Goal: Information Seeking & Learning: Learn about a topic

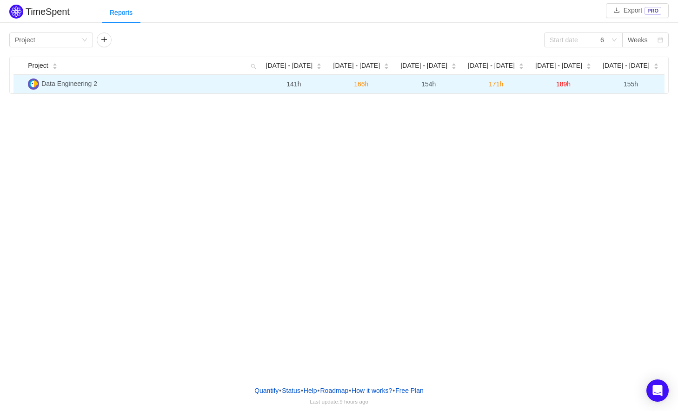
click at [33, 86] on img at bounding box center [33, 84] width 11 height 11
click at [66, 87] on td "Data Engineering 2" at bounding box center [142, 84] width 236 height 19
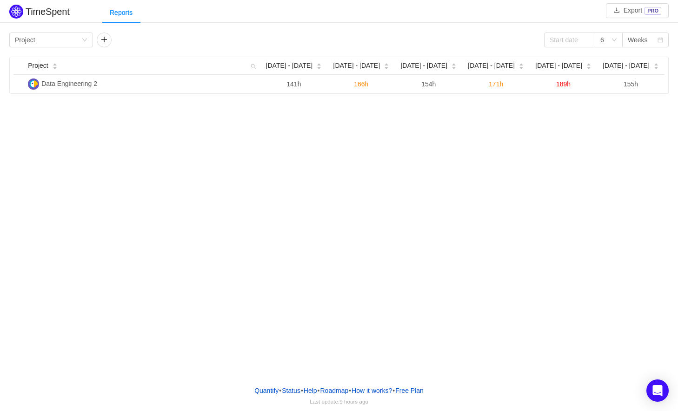
click at [123, 98] on div "TimeSpent Export PRO Reports Group by Project 6 Weeks Project [DATE] [DATE] - […" at bounding box center [339, 189] width 678 height 378
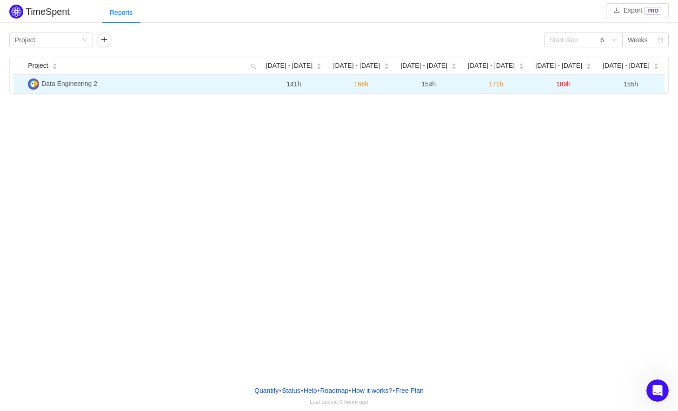
click at [32, 85] on img at bounding box center [33, 84] width 11 height 11
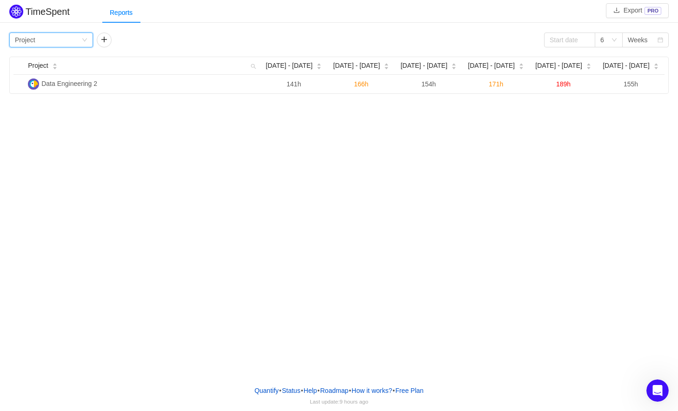
click at [86, 40] on icon "icon: down" at bounding box center [85, 40] width 6 height 6
click at [50, 114] on li "Person" at bounding box center [51, 118] width 84 height 15
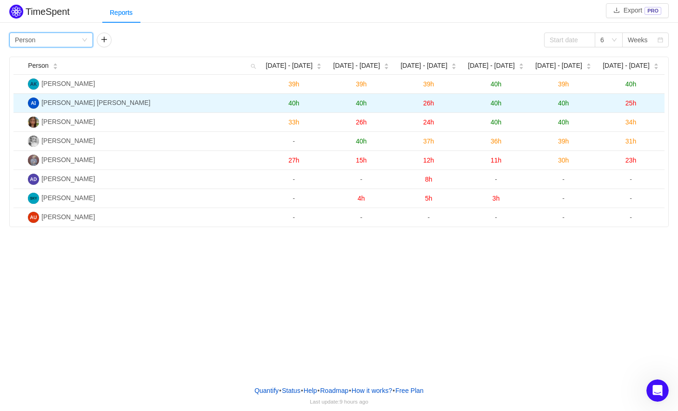
click at [133, 104] on td "[PERSON_NAME] [PERSON_NAME]" at bounding box center [142, 103] width 236 height 19
click at [294, 103] on span "40h" at bounding box center [293, 102] width 11 height 7
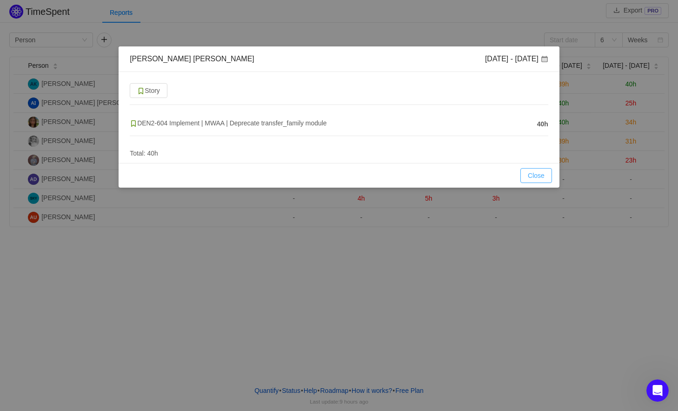
click at [534, 173] on button "Close" at bounding box center [536, 175] width 32 height 15
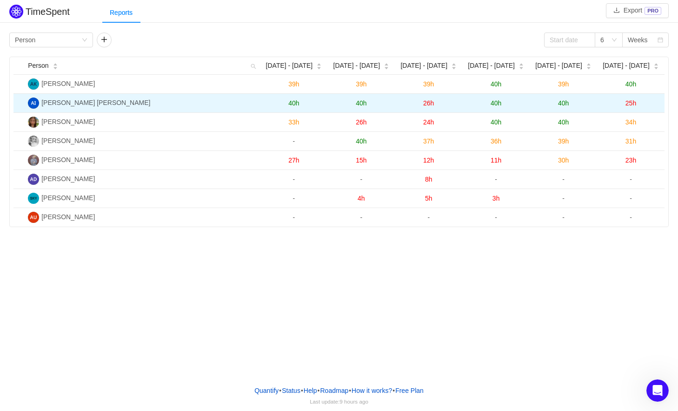
click at [629, 104] on span "25h" at bounding box center [630, 102] width 11 height 7
click at [0, 0] on div "[PERSON_NAME] [PERSON_NAME] [DATE] - [DATE] Story DEN2-604 Implement | MWAA | D…" at bounding box center [0, 0] width 0 height 0
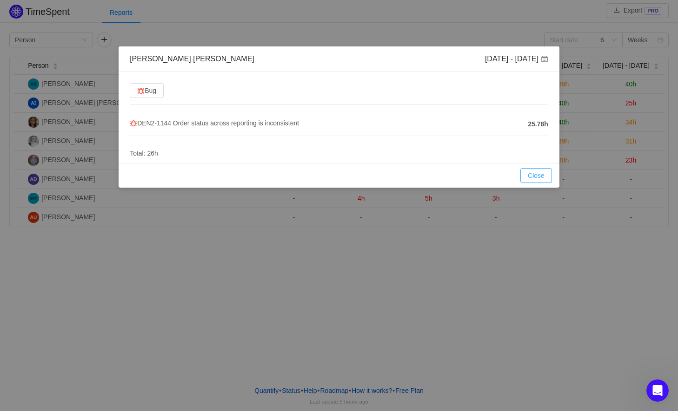
click at [532, 173] on button "Close" at bounding box center [536, 175] width 32 height 15
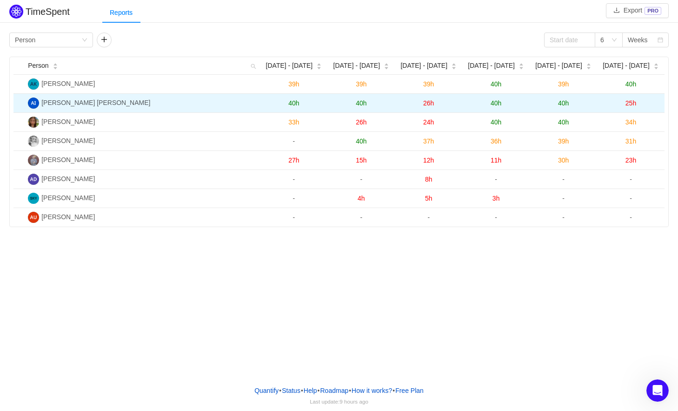
click at [563, 102] on span "40h" at bounding box center [563, 102] width 11 height 7
click at [0, 0] on div "[PERSON_NAME] [PERSON_NAME] [DATE] - [DATE] Bug DEN2-1144 Order status across r…" at bounding box center [0, 0] width 0 height 0
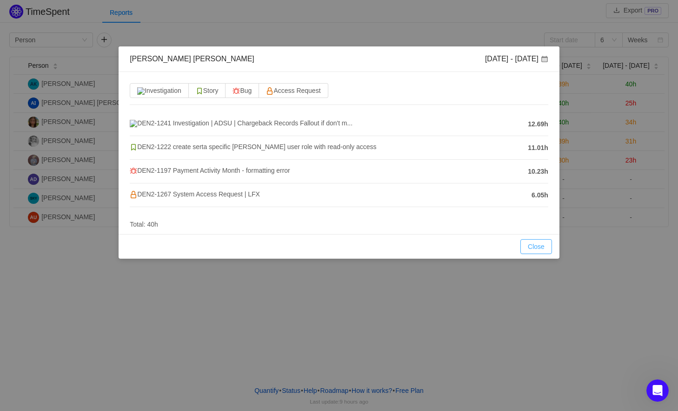
click at [538, 248] on button "Close" at bounding box center [536, 246] width 32 height 15
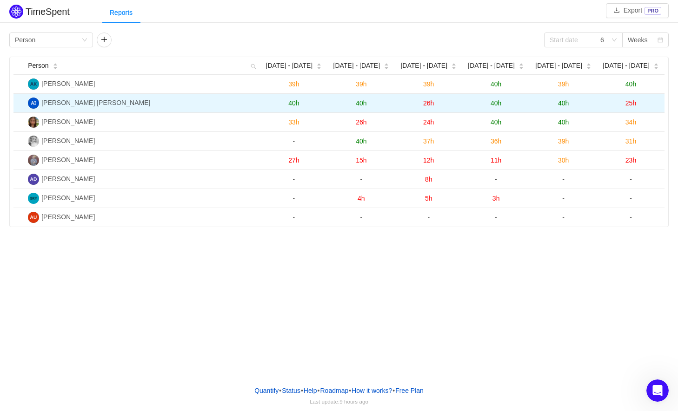
click at [628, 103] on span "25h" at bounding box center [630, 102] width 11 height 7
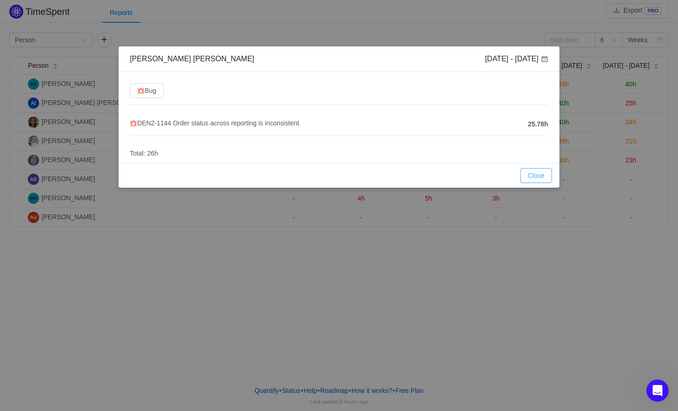
click at [536, 174] on button "Close" at bounding box center [536, 175] width 32 height 15
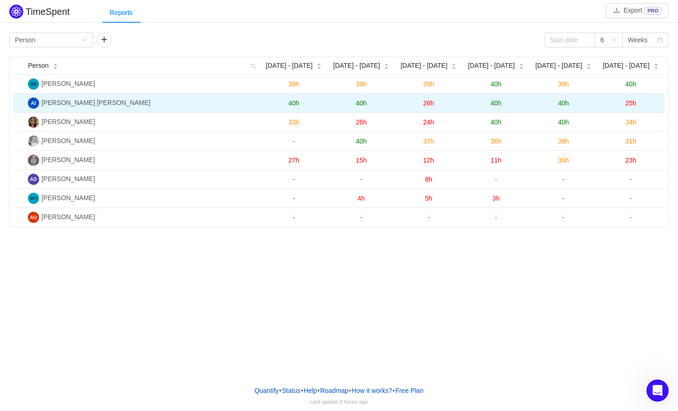
click at [495, 103] on span "40h" at bounding box center [495, 102] width 11 height 7
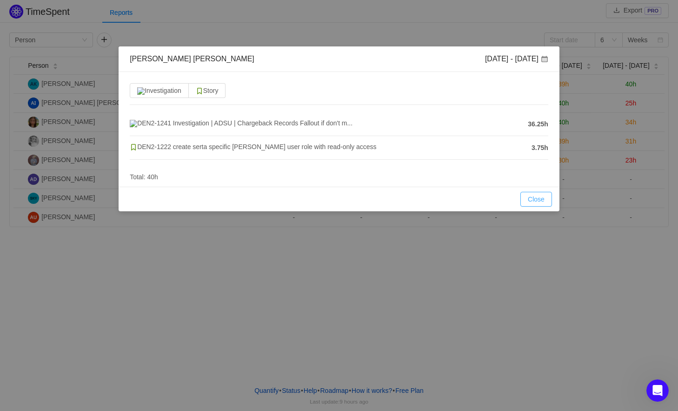
click at [538, 201] on button "Close" at bounding box center [536, 199] width 32 height 15
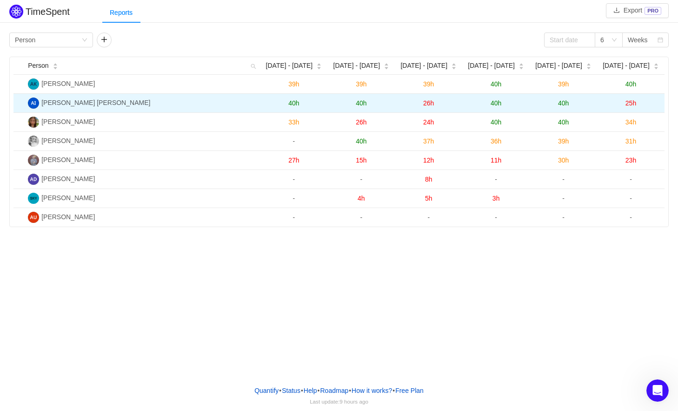
click at [426, 103] on span "26h" at bounding box center [428, 102] width 11 height 7
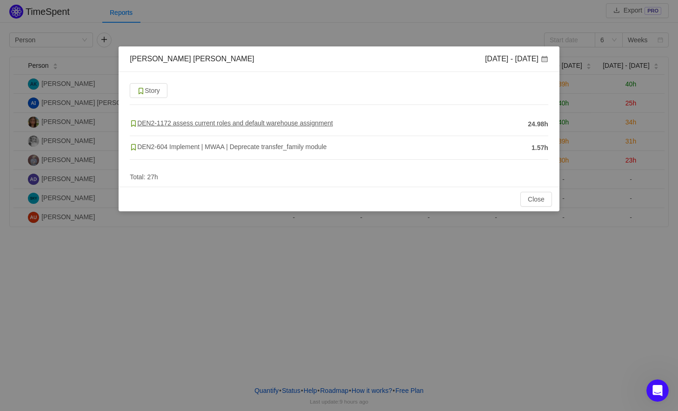
click at [297, 123] on span "DEN2-1172 assess current roles and default warehouse assignment" at bounding box center [231, 122] width 203 height 7
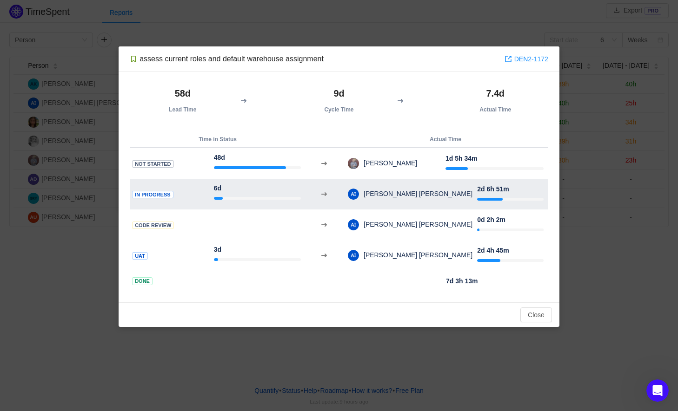
click at [221, 191] on strong "6d" at bounding box center [217, 188] width 7 height 7
click at [159, 196] on span "In Progress" at bounding box center [152, 195] width 41 height 8
click at [350, 194] on td "[PERSON_NAME] [PERSON_NAME]" at bounding box center [412, 194] width 130 height 24
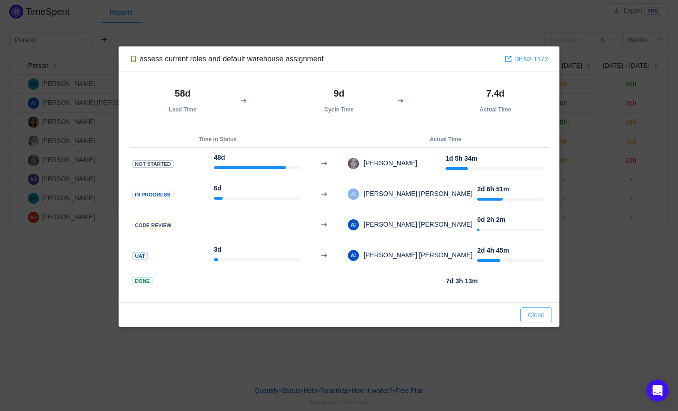
click at [529, 314] on button "Close" at bounding box center [536, 315] width 32 height 15
click at [529, 314] on div "assess current roles and default warehouse assignment DEN2-1172 58d Lead Time 9…" at bounding box center [339, 205] width 678 height 411
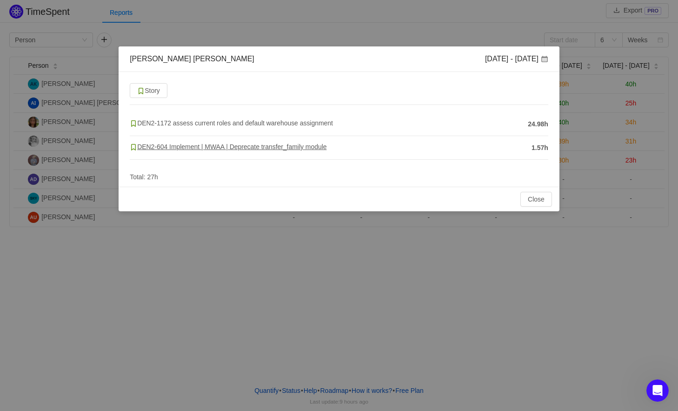
click at [323, 145] on span "DEN2-604 Implement | MWAA | Deprecate transfer_family module" at bounding box center [228, 146] width 197 height 7
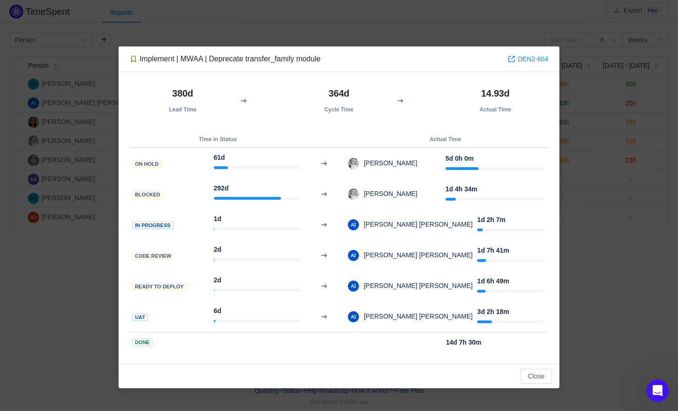
click at [130, 58] on img at bounding box center [133, 58] width 7 height 7
click at [536, 57] on link "DEN2-604" at bounding box center [528, 59] width 40 height 10
click at [528, 377] on button "Close" at bounding box center [536, 376] width 32 height 15
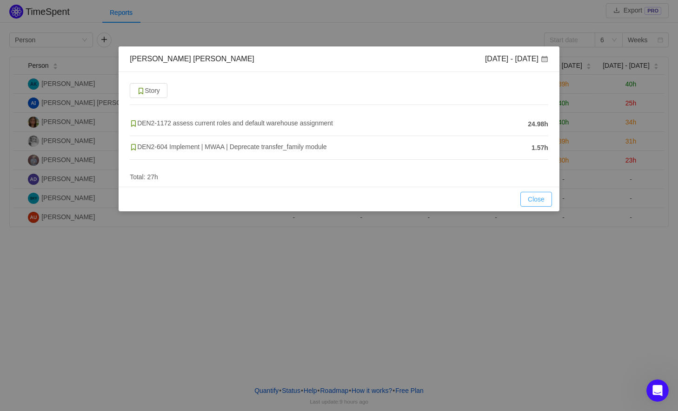
click at [534, 198] on button "Close" at bounding box center [536, 199] width 32 height 15
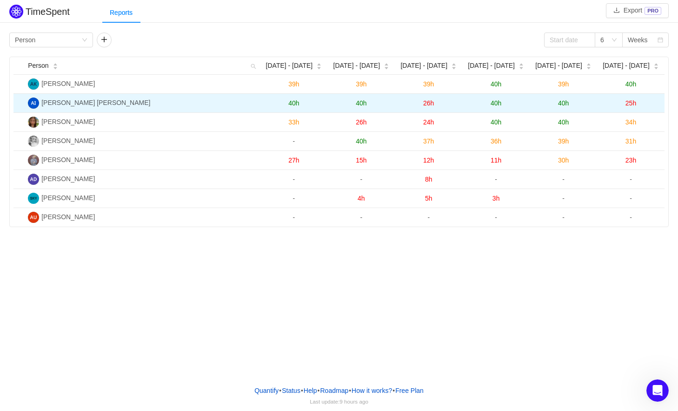
click at [562, 103] on span "40h" at bounding box center [563, 102] width 11 height 7
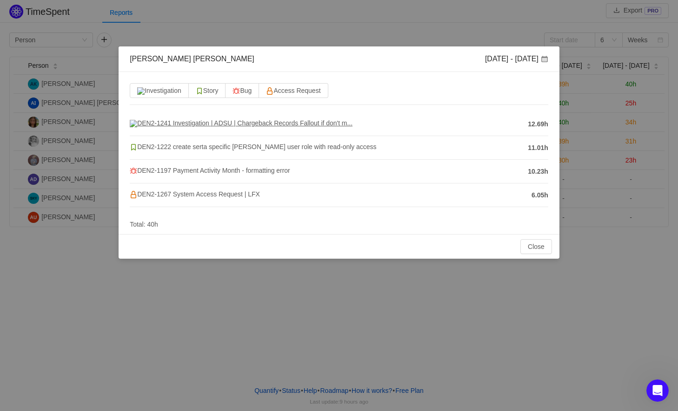
click at [241, 124] on span "DEN2-1241 Investigation | ADSU | Chargeback Records Fallout if don't m..." at bounding box center [241, 122] width 223 height 7
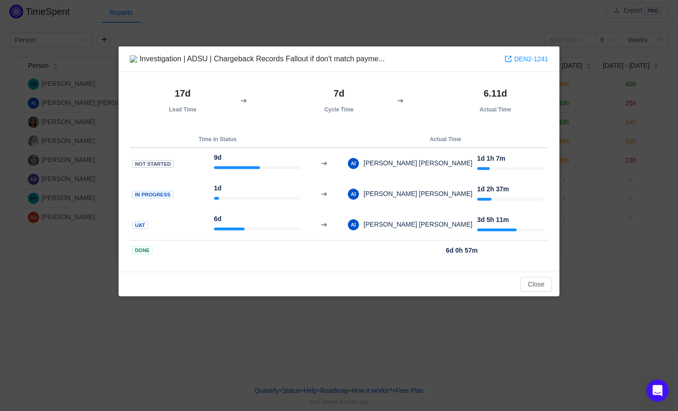
click at [344, 63] on div "Investigation | ADSU | Chargeback Records Fallout if don't match payme..." at bounding box center [257, 59] width 255 height 10
click at [358, 59] on div "Investigation | ADSU | Chargeback Records Fallout if don't match payme..." at bounding box center [257, 59] width 255 height 10
click at [521, 60] on link "DEN2-1241" at bounding box center [526, 59] width 44 height 10
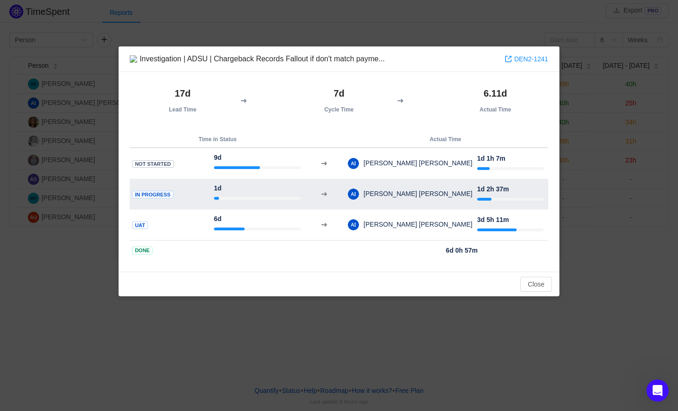
click at [218, 200] on div at bounding box center [216, 198] width 5 height 3
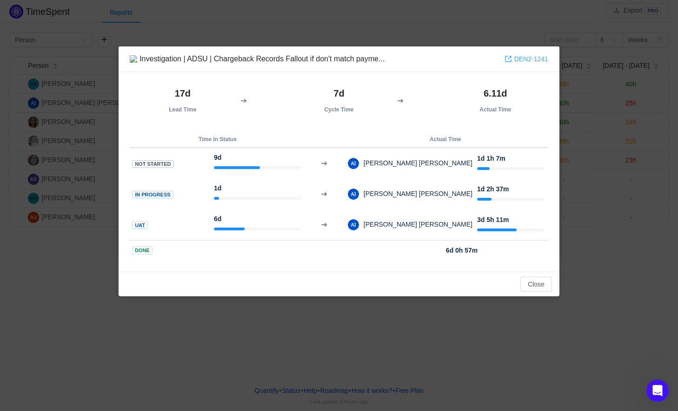
click at [530, 62] on link "DEN2-1241" at bounding box center [526, 59] width 44 height 10
